Goal: Navigation & Orientation: Go to known website

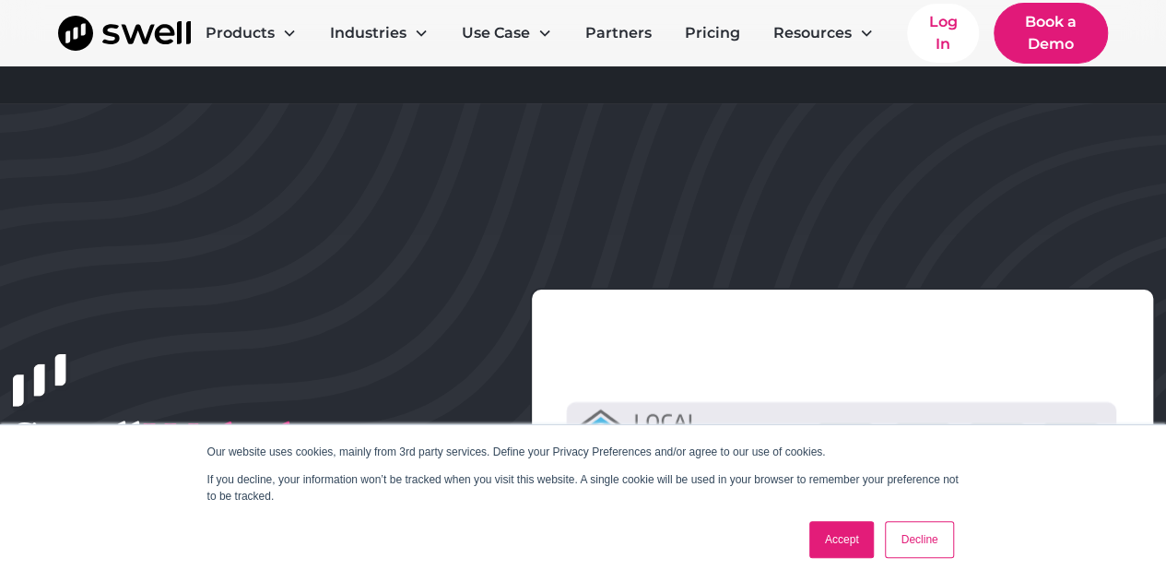
click at [855, 548] on link "Accept" at bounding box center [841, 539] width 65 height 37
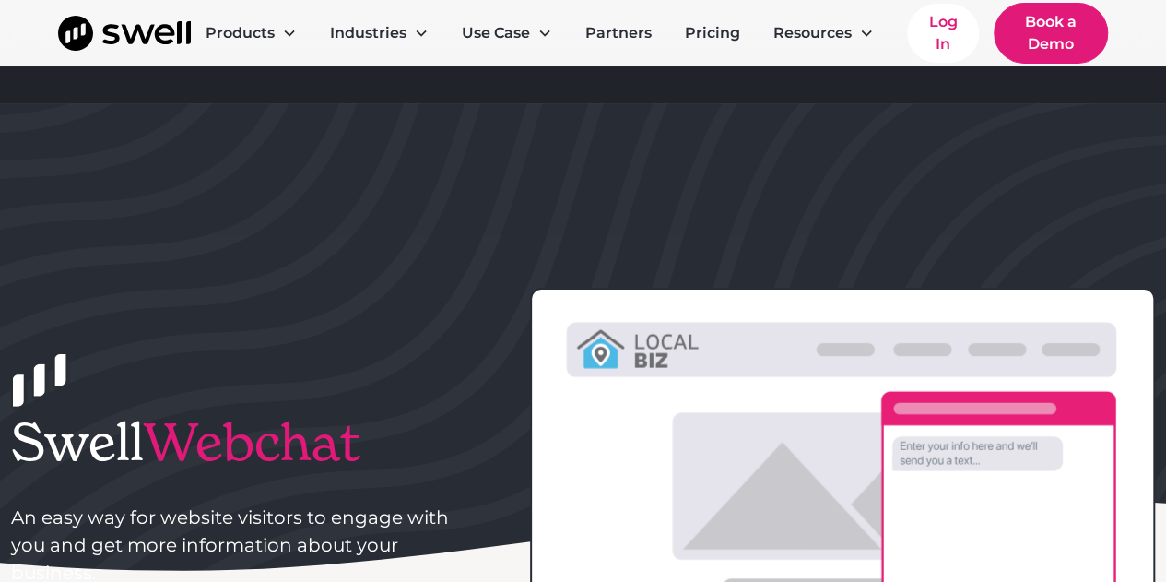
click at [993, 491] on icon at bounding box center [998, 563] width 230 height 338
click at [971, 453] on icon at bounding box center [998, 563] width 230 height 338
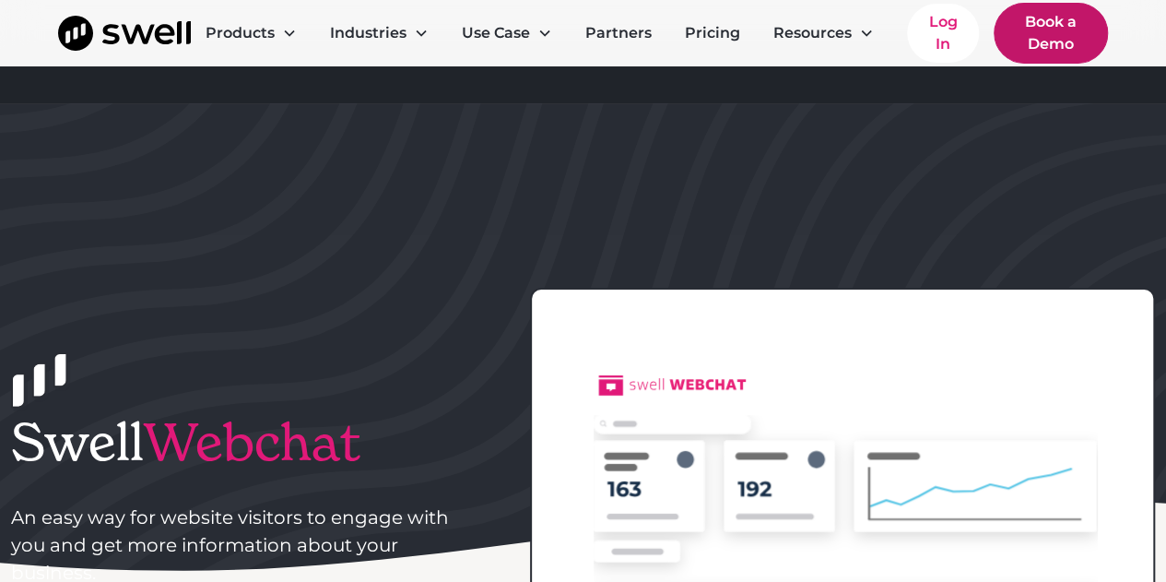
click at [1051, 41] on link "Book a Demo" at bounding box center [1051, 33] width 114 height 61
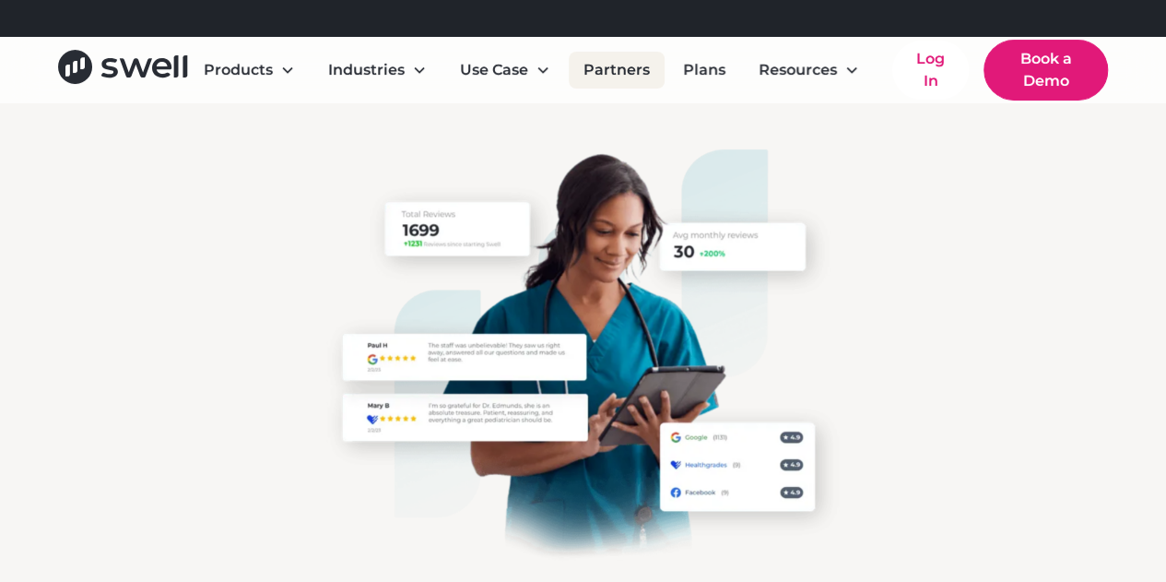
click at [636, 73] on link "Partners" at bounding box center [617, 70] width 96 height 37
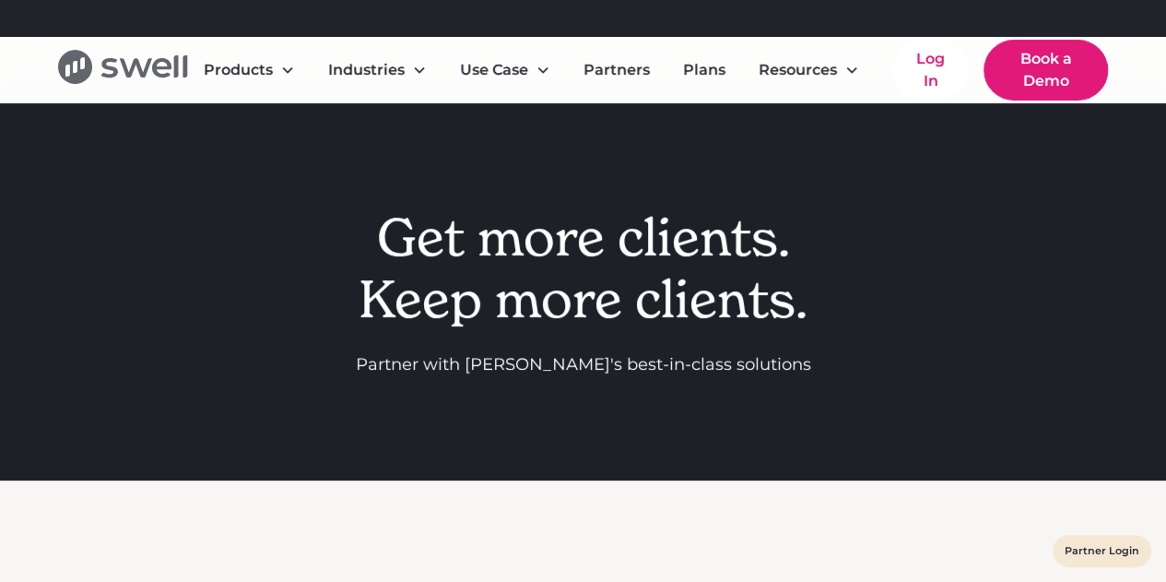
click at [78, 56] on icon "home" at bounding box center [75, 67] width 34 height 34
